Goal: Transaction & Acquisition: Obtain resource

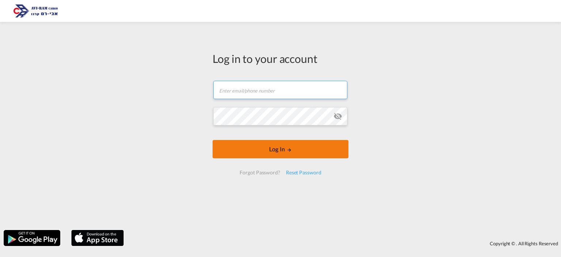
type input "[EMAIL_ADDRESS][DOMAIN_NAME]"
click at [248, 151] on button "Log In" at bounding box center [280, 149] width 136 height 18
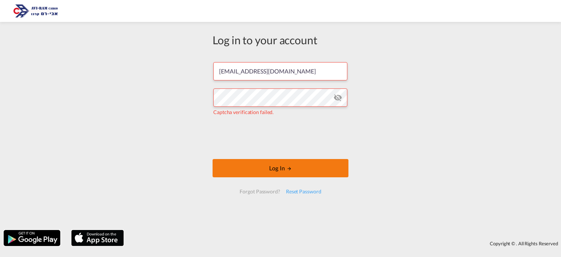
click at [297, 174] on button "Log In" at bounding box center [280, 168] width 136 height 18
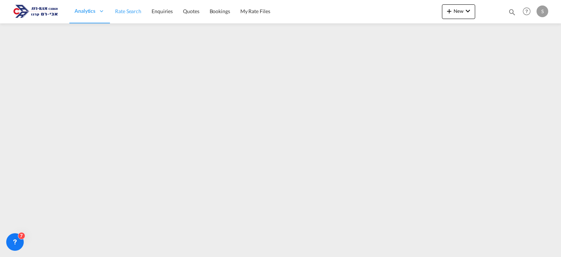
click at [133, 18] on link "Rate Search" at bounding box center [128, 12] width 37 height 24
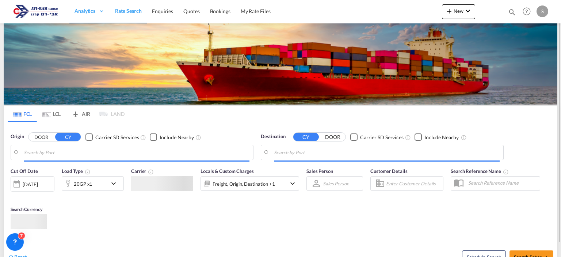
type input "[GEOGRAPHIC_DATA], PLGDY"
type input "[GEOGRAPHIC_DATA], [GEOGRAPHIC_DATA]"
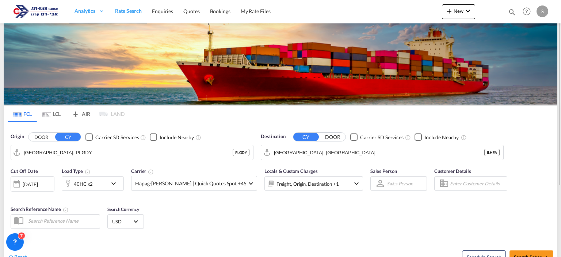
click at [54, 114] on md-tab-item "LCL" at bounding box center [51, 113] width 29 height 16
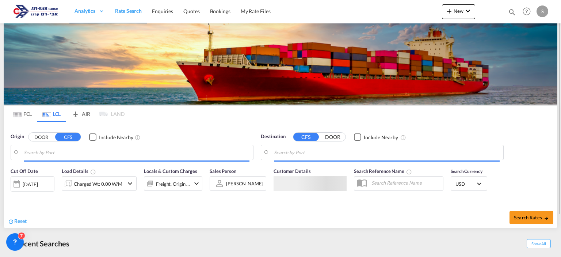
type input "Fos-[GEOGRAPHIC_DATA], [GEOGRAPHIC_DATA]"
type input "Ashdod, ILASH"
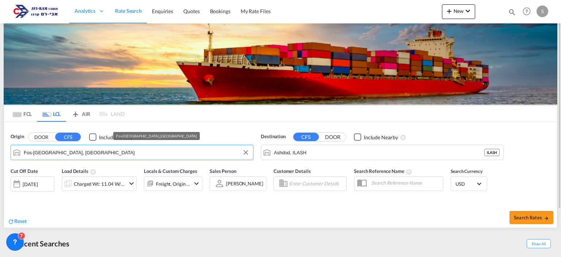
click at [63, 151] on input "Fos-[GEOGRAPHIC_DATA], [GEOGRAPHIC_DATA]" at bounding box center [137, 152] width 226 height 11
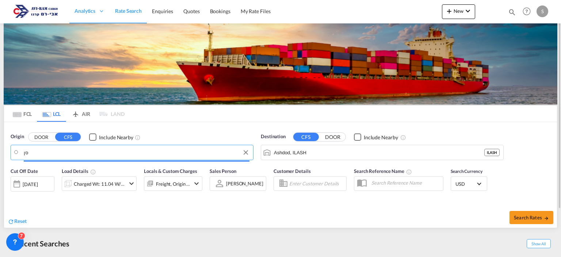
type input "ס"
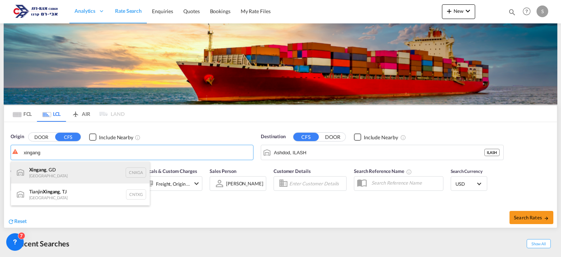
click at [54, 172] on div "Xingang , GD [GEOGRAPHIC_DATA] CNXGA" at bounding box center [80, 172] width 139 height 22
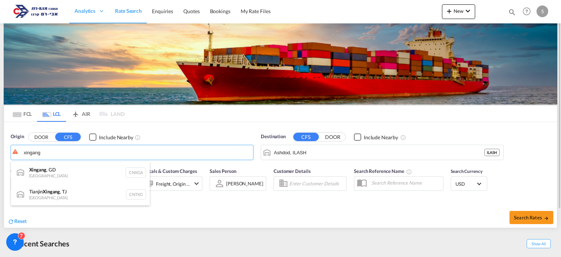
type input "Xingang, GD, CNXGA"
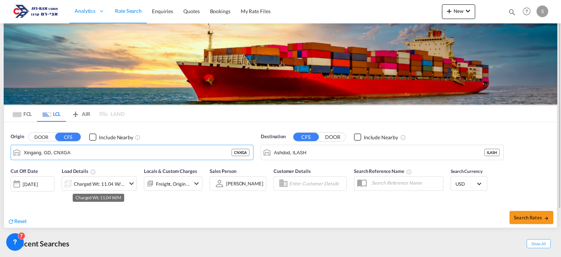
click at [87, 187] on div "Charged Wt: 11.04 W/M" at bounding box center [99, 184] width 51 height 10
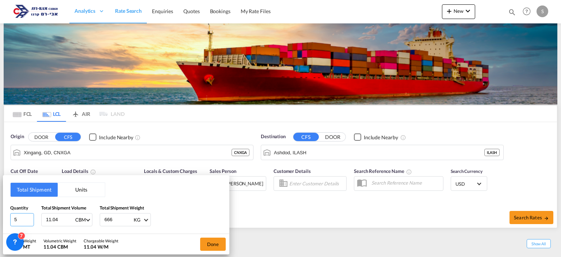
drag, startPoint x: 23, startPoint y: 216, endPoint x: 3, endPoint y: 213, distance: 20.3
click at [3, 213] on div "Total Shipment Units Quantity 5 Total Shipment Volume 11.04 CBM CBM CFT Total S…" at bounding box center [116, 204] width 226 height 58
type input "310"
type input "12.6"
type input "5425"
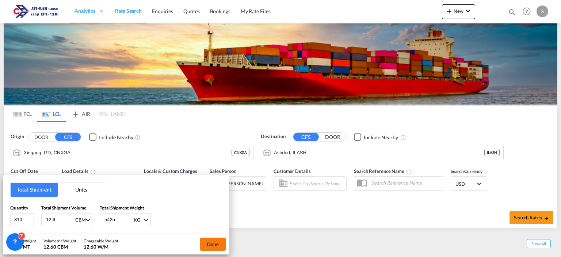
click at [211, 242] on button "Done" at bounding box center [213, 243] width 26 height 13
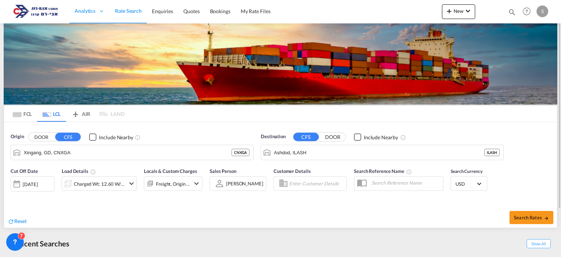
click at [42, 178] on div "[DATE]" at bounding box center [33, 183] width 44 height 15
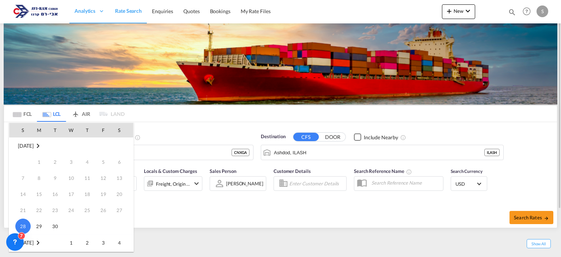
click at [70, 242] on span "1" at bounding box center [71, 242] width 15 height 15
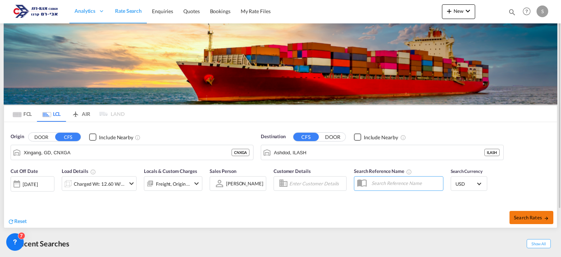
click at [515, 214] on span "Search Rates" at bounding box center [531, 217] width 35 height 6
type input "CNXGA to ILASH / [DATE]"
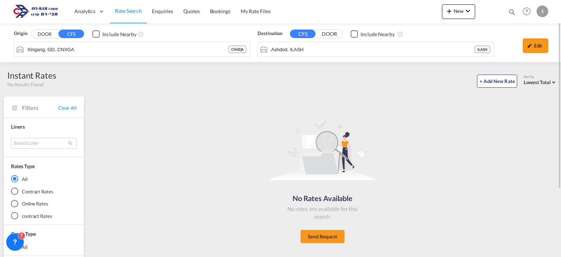
click at [91, 55] on md-autocomplete-wrap "Xingang, GD, CNXGA" at bounding box center [127, 51] width 201 height 15
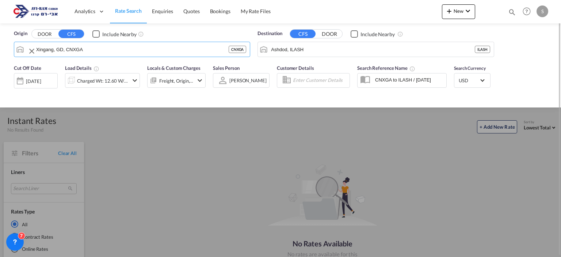
click at [92, 50] on input "Xingang, GD, CNXGA" at bounding box center [132, 49] width 192 height 11
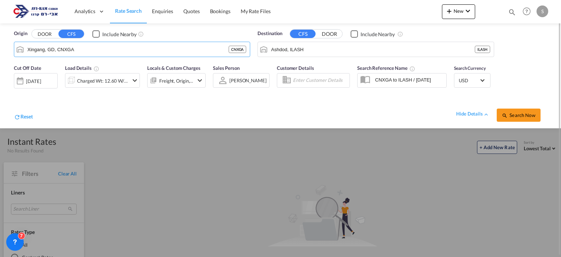
click at [30, 81] on div "[DATE]" at bounding box center [33, 81] width 15 height 7
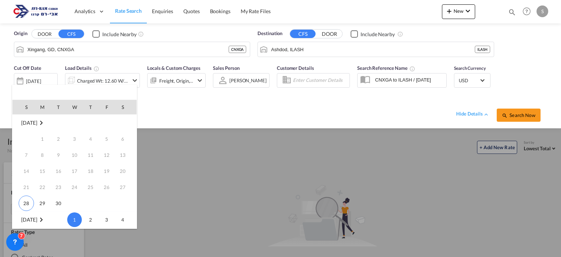
scroll to position [96, 0]
click at [104, 189] on span "31" at bounding box center [106, 187] width 15 height 15
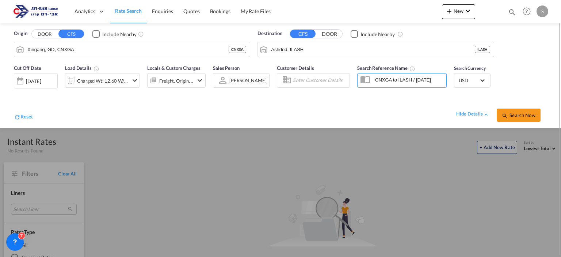
click at [41, 79] on div "[DATE]" at bounding box center [33, 81] width 15 height 7
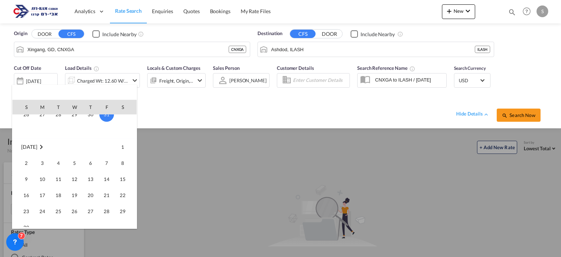
scroll to position [133, 0]
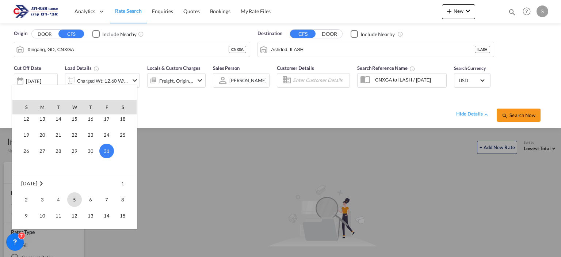
drag, startPoint x: 68, startPoint y: 168, endPoint x: 73, endPoint y: 199, distance: 31.7
click at [204, 129] on div at bounding box center [280, 128] width 561 height 257
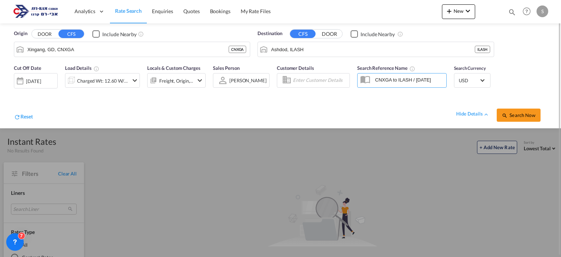
click at [43, 86] on div "[DATE]" at bounding box center [36, 80] width 44 height 15
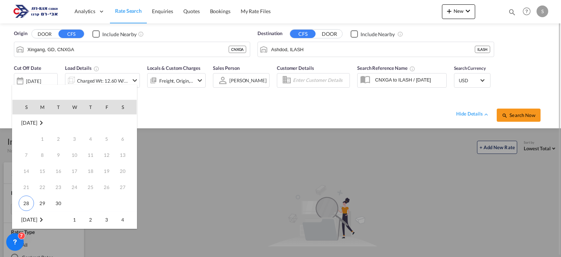
scroll to position [96, 0]
click at [43, 122] on md-icon "October 2025" at bounding box center [41, 123] width 9 height 9
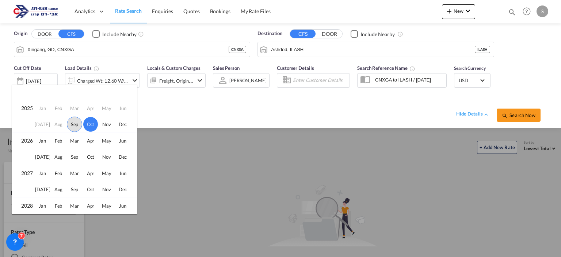
click at [74, 124] on span "Sep" at bounding box center [74, 123] width 15 height 15
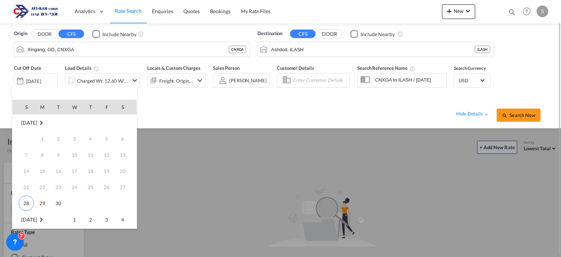
click at [58, 203] on span "30" at bounding box center [58, 203] width 15 height 15
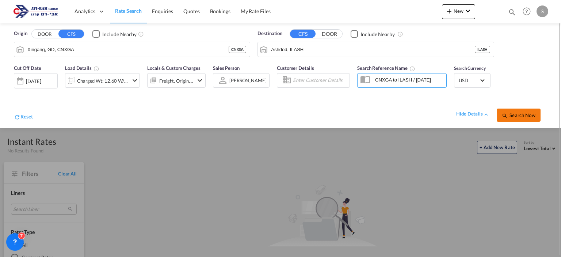
click at [523, 114] on span "Search Now" at bounding box center [518, 115] width 33 height 6
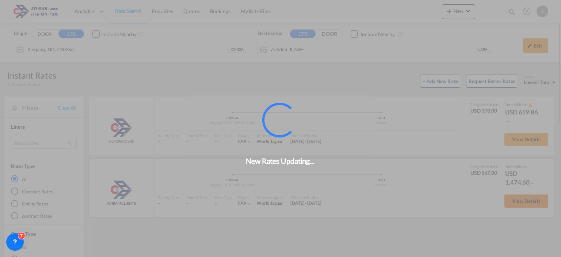
click at [519, 203] on div "New Rates Updating..." at bounding box center [280, 128] width 561 height 257
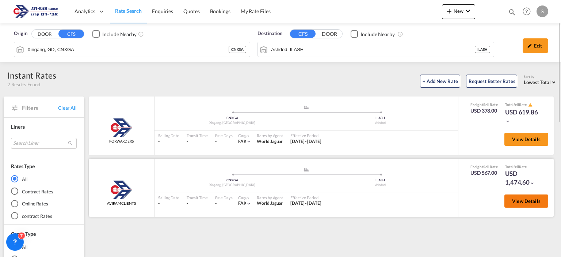
click at [521, 201] on span "View Details" at bounding box center [526, 201] width 28 height 6
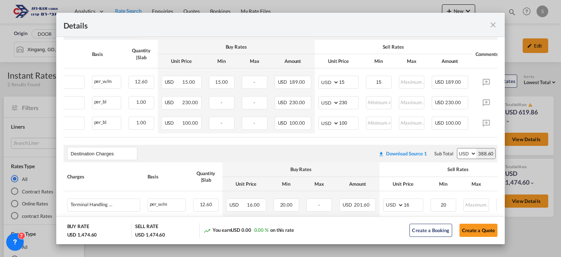
scroll to position [0, 89]
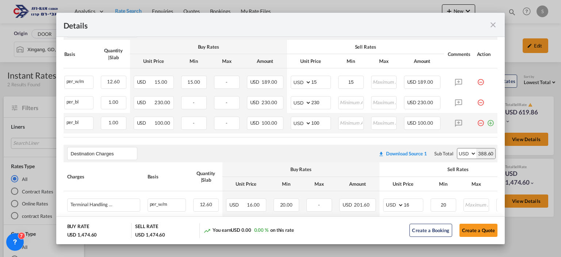
click at [477, 124] on md-icon "icon-minus-circle-outline red-400-fg pt-7" at bounding box center [480, 119] width 7 height 7
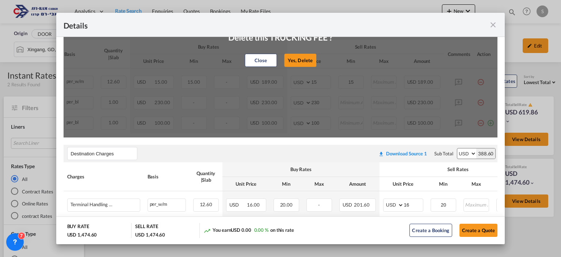
click at [296, 62] on button "Yes, Delete" at bounding box center [300, 60] width 32 height 13
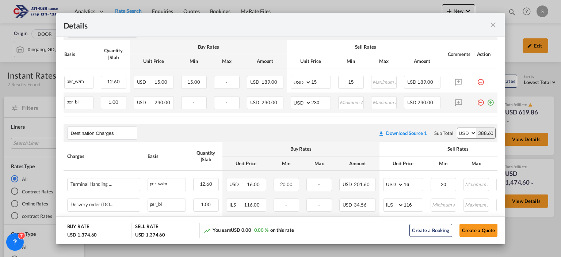
click at [477, 102] on md-icon "icon-minus-circle-outline red-400-fg pt-7" at bounding box center [480, 99] width 7 height 7
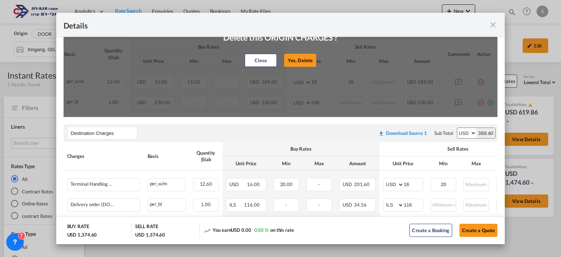
click at [306, 62] on button "Yes, Delete" at bounding box center [300, 60] width 32 height 13
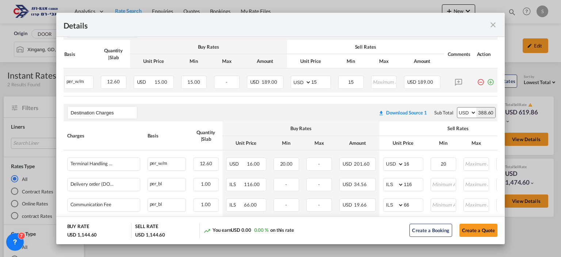
click at [477, 81] on md-icon "icon-minus-circle-outline red-400-fg pt-7" at bounding box center [480, 79] width 7 height 7
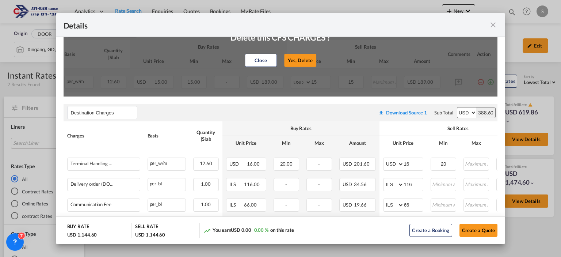
click at [297, 62] on button "Yes, Delete" at bounding box center [300, 60] width 32 height 13
type input "Destination Charges"
type input "16"
type input "20"
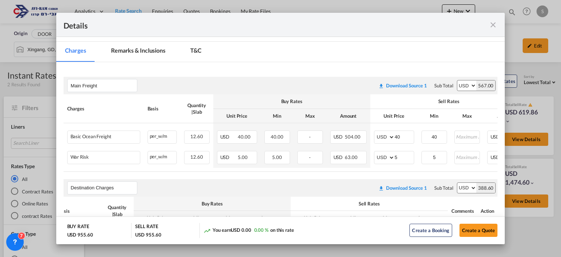
scroll to position [102, 0]
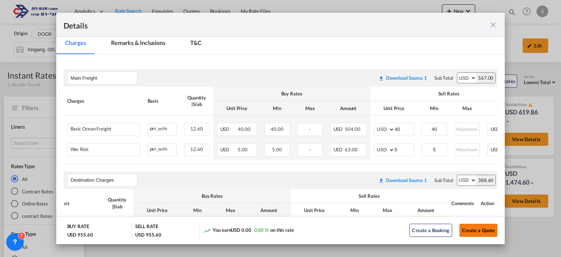
click at [481, 229] on button "Create a Quote" at bounding box center [478, 229] width 38 height 13
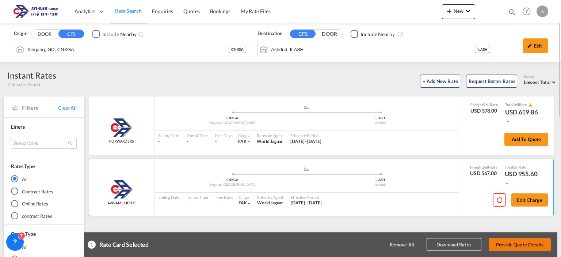
click at [515, 243] on button "Provide Quote Details" at bounding box center [519, 244] width 62 height 13
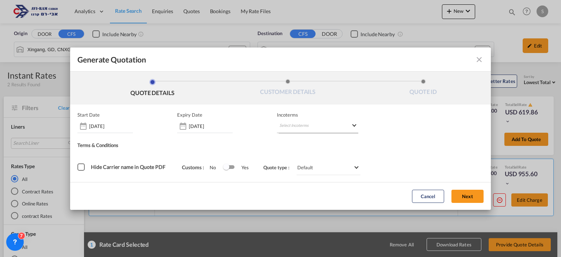
click at [308, 124] on md-select "Select Incoterms EXW - import Ex Works DPU - import Delivery at Place Unloaded …" at bounding box center [317, 126] width 81 height 13
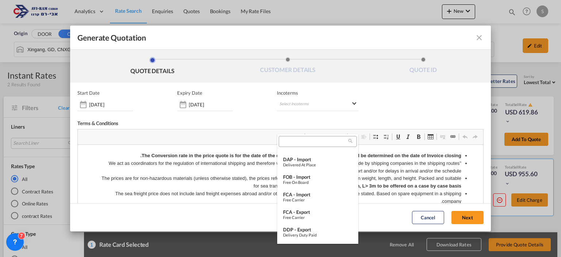
scroll to position [101, 0]
click at [319, 181] on div "Free on Board" at bounding box center [317, 181] width 69 height 5
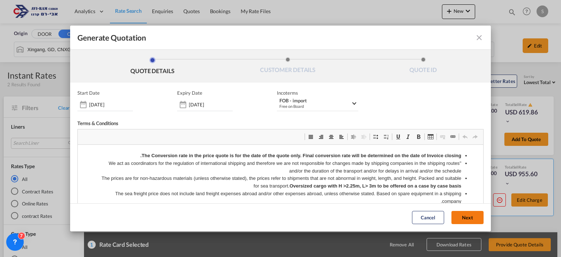
click at [468, 218] on button "Next" at bounding box center [467, 217] width 32 height 13
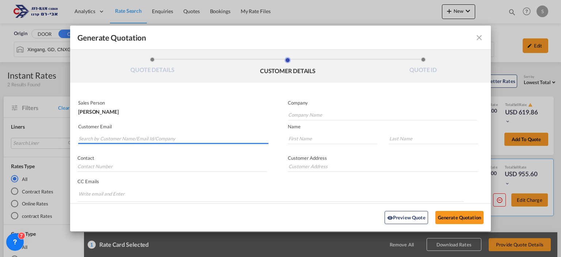
click at [149, 136] on input "Search by Customer Name/Email Id/Company" at bounding box center [173, 138] width 190 height 11
paste input "[EMAIL_ADDRESS][DOMAIN_NAME]"
type input "[EMAIL_ADDRESS][DOMAIN_NAME]"
click at [284, 115] on md-input-container "Company" at bounding box center [378, 110] width 197 height 22
click at [288, 115] on input "Company Name" at bounding box center [382, 114] width 188 height 11
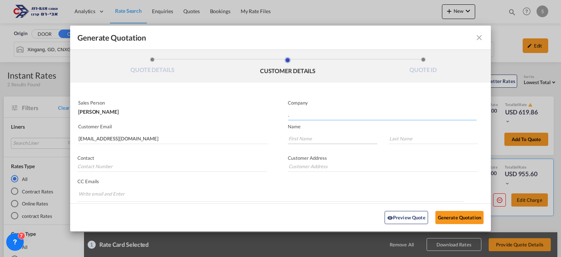
type input "."
click at [328, 138] on input "Generate QuotationQUOTE ..." at bounding box center [332, 138] width 89 height 11
type input "."
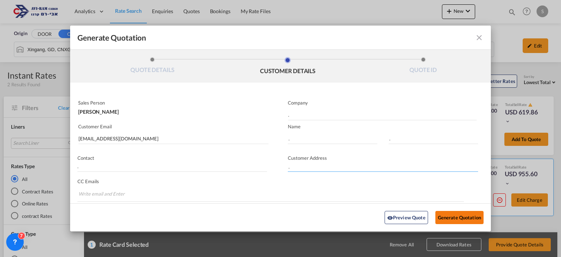
type input "."
click at [461, 217] on button "Generate Quotation" at bounding box center [459, 217] width 48 height 13
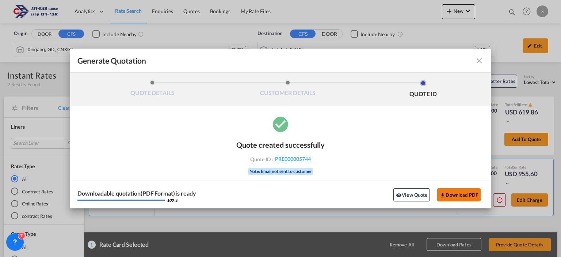
click at [453, 192] on button "Download PDF" at bounding box center [458, 194] width 43 height 13
click at [480, 62] on md-icon "icon-close fg-AAA8AD cursor m-0" at bounding box center [479, 60] width 9 height 9
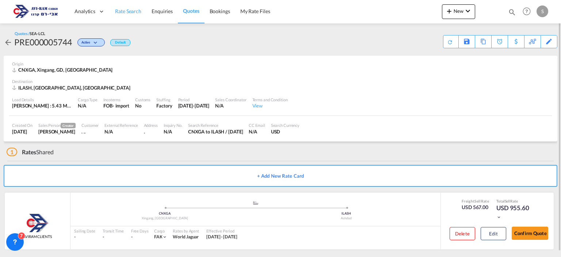
click at [130, 14] on span "Rate Search" at bounding box center [128, 11] width 26 height 6
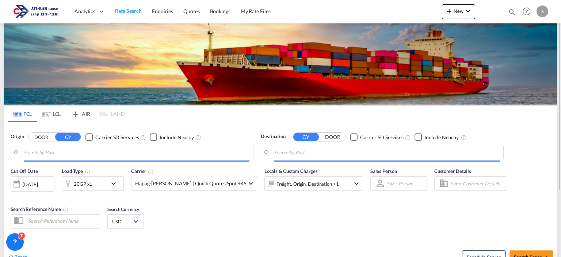
type input "[GEOGRAPHIC_DATA], PLGDY"
type input "[GEOGRAPHIC_DATA], [GEOGRAPHIC_DATA]"
